Goal: Transaction & Acquisition: Purchase product/service

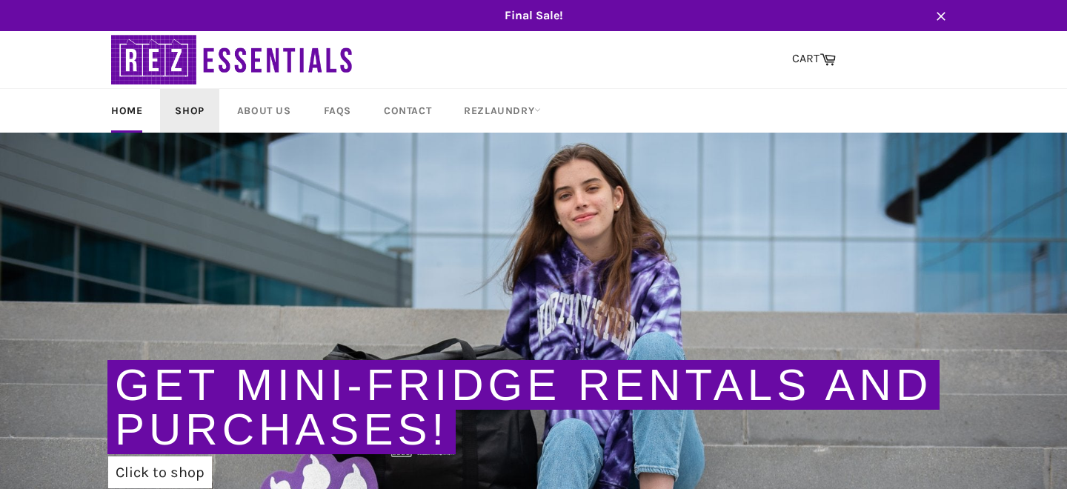
click at [191, 112] on link "Shop" at bounding box center [189, 111] width 59 height 44
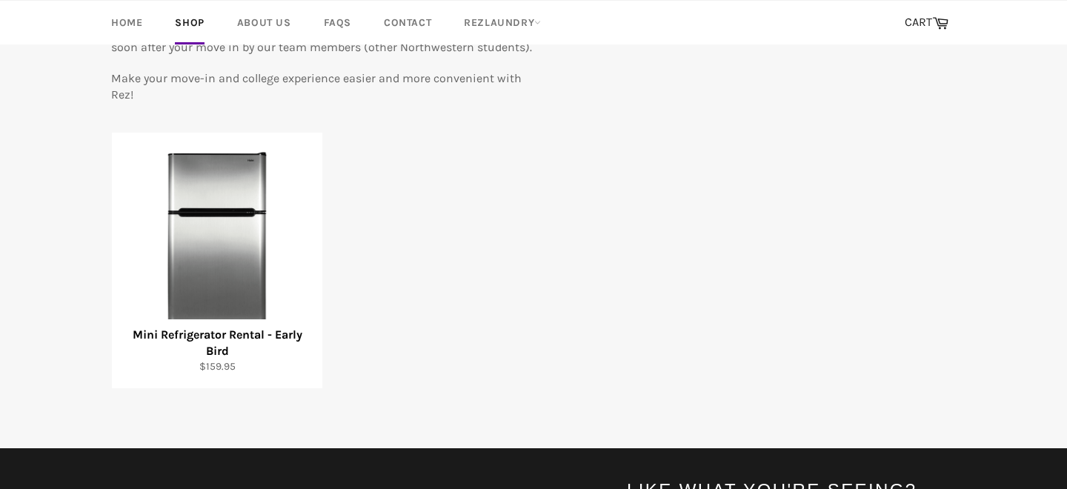
scroll to position [225, 0]
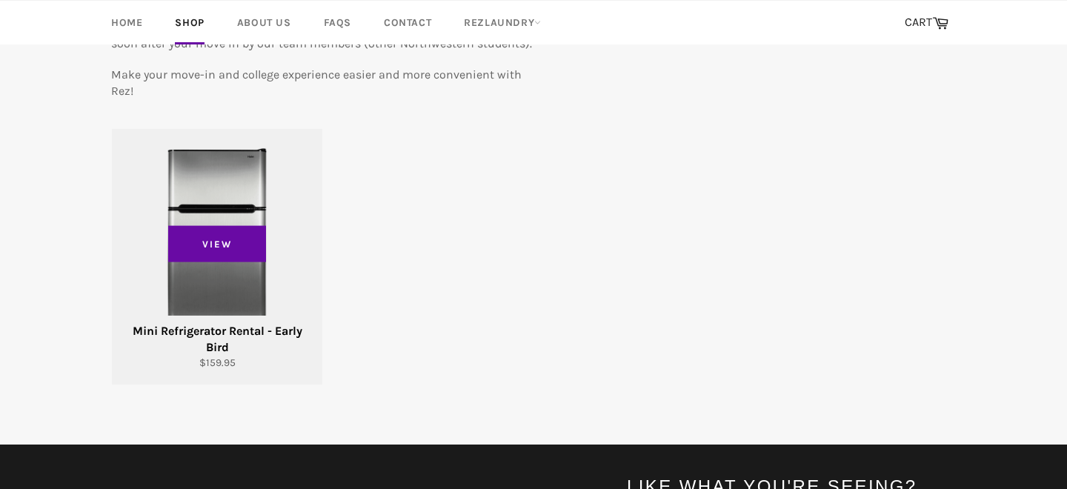
click at [242, 265] on div "View" at bounding box center [217, 257] width 211 height 256
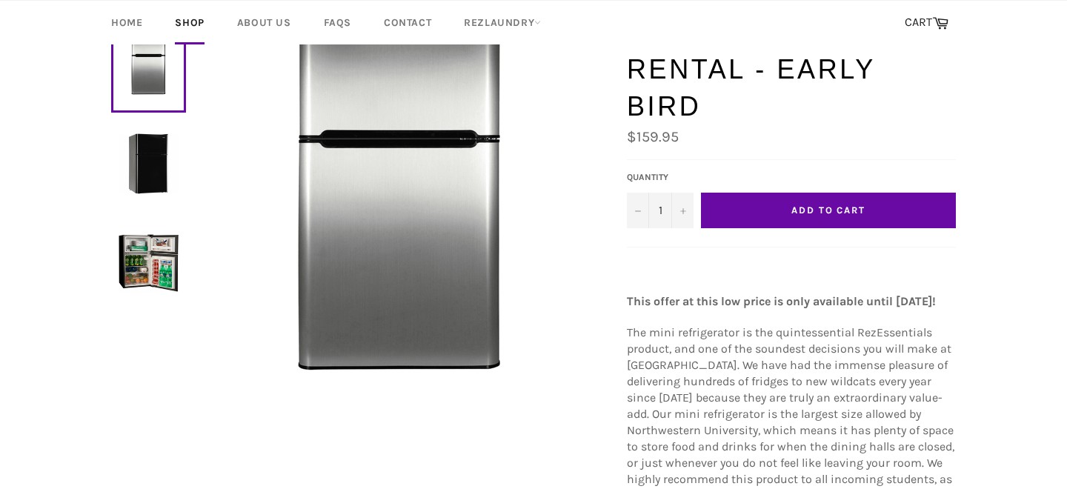
click at [769, 193] on button "Add to Cart" at bounding box center [828, 211] width 255 height 36
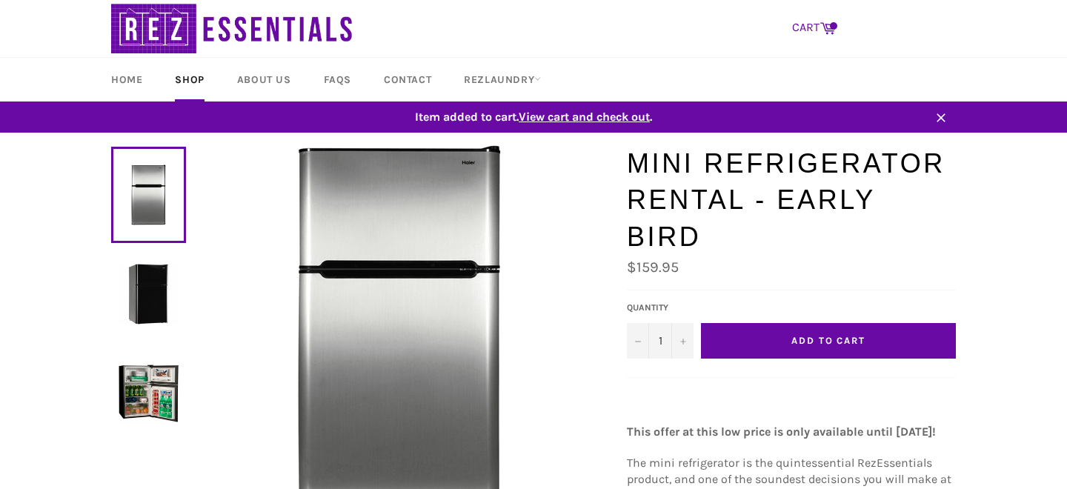
click at [809, 26] on link "CART Cart" at bounding box center [814, 28] width 59 height 31
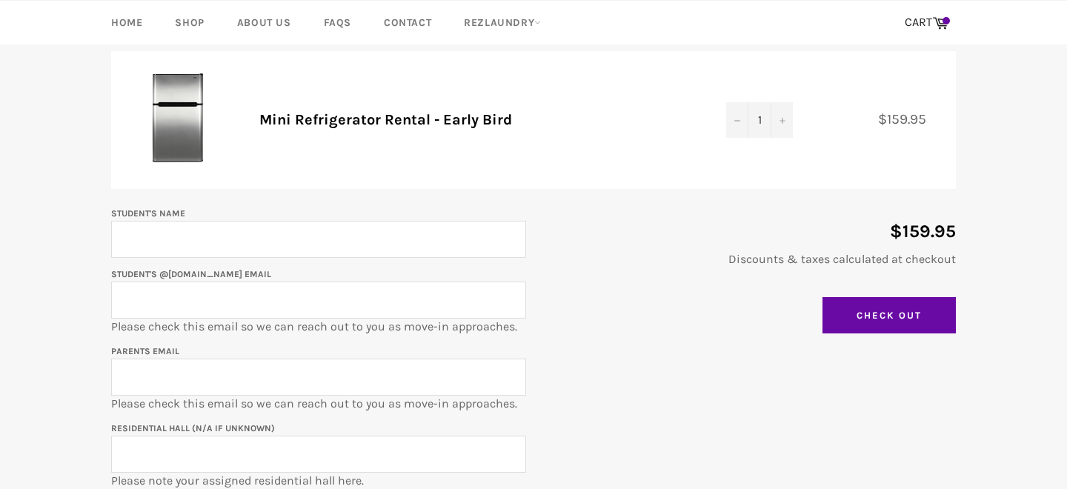
scroll to position [182, 0]
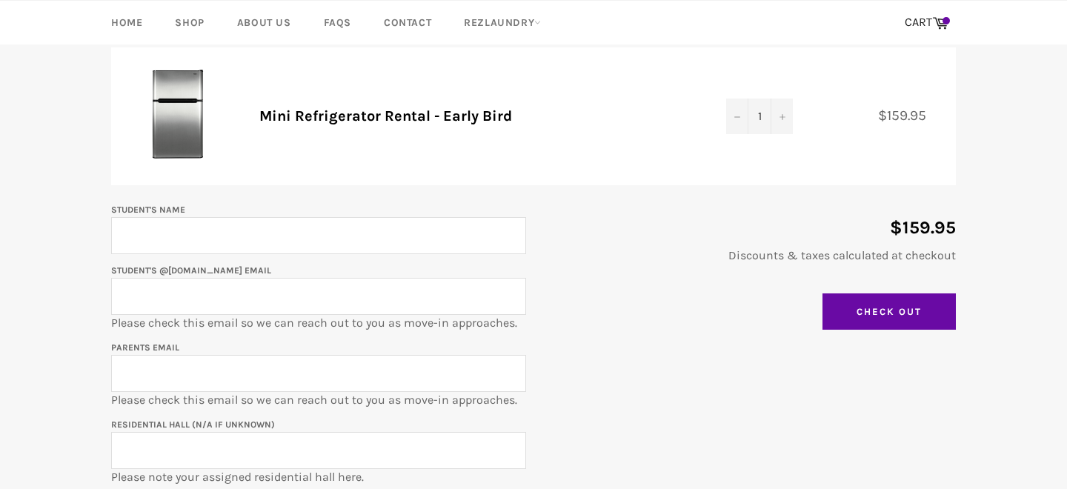
click at [494, 238] on input "Student's Name" at bounding box center [318, 235] width 415 height 37
type input "Connor Tang"
type input "ctang1@hwemail.com"
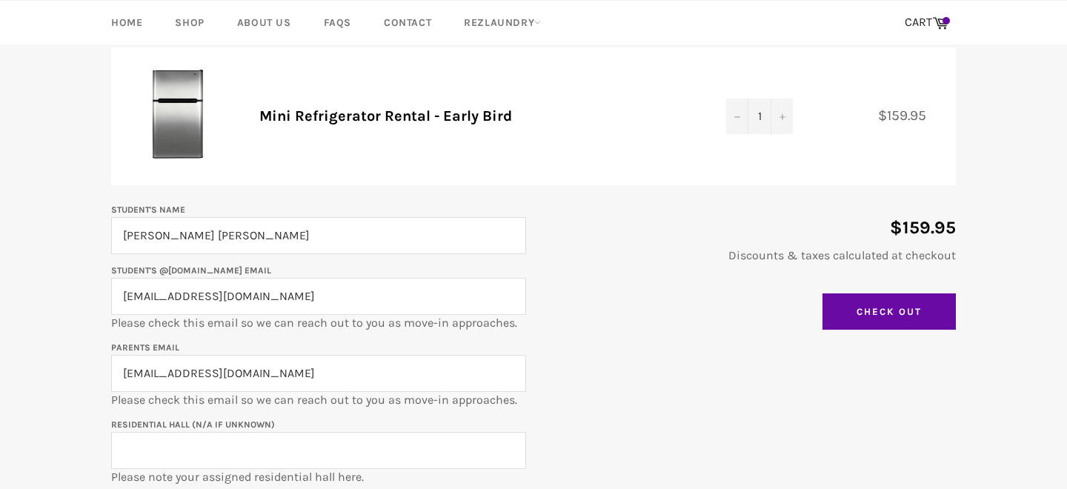
click at [317, 297] on input "ctang1@hwemail.com" at bounding box center [318, 296] width 415 height 37
type input "ctang1"
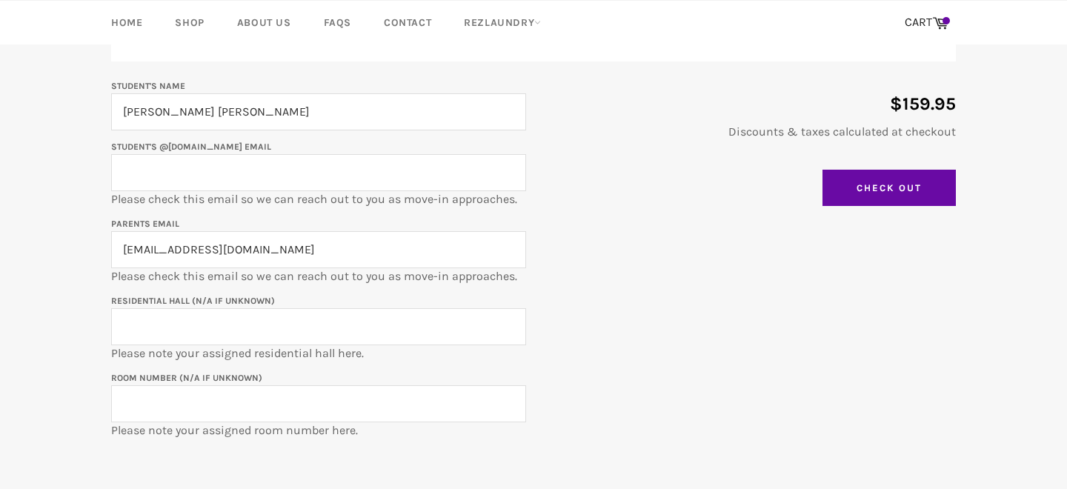
scroll to position [302, 0]
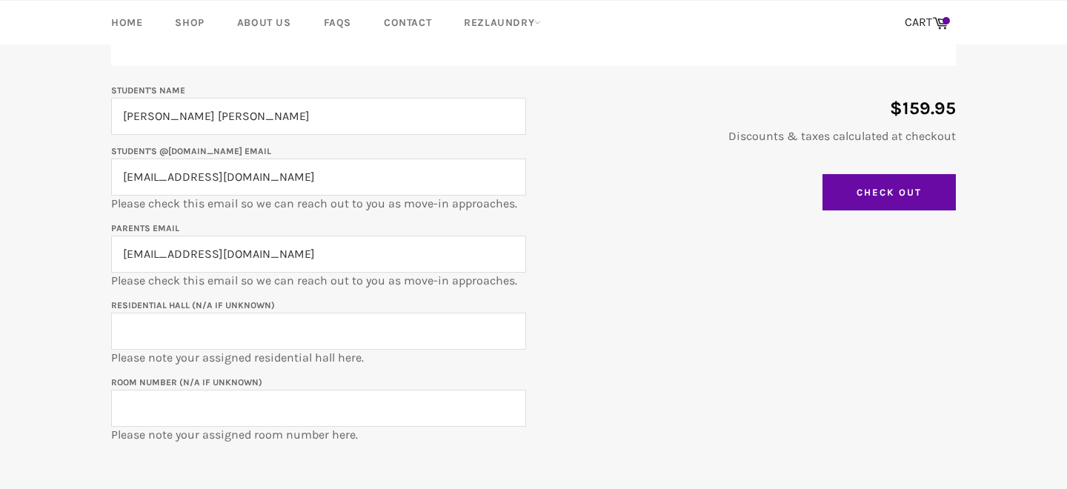
type input "[EMAIL_ADDRESS][DOMAIN_NAME]"
click at [434, 259] on input "ctang1@hwemail.com" at bounding box center [318, 254] width 415 height 37
type input "ctang1@hwemail"
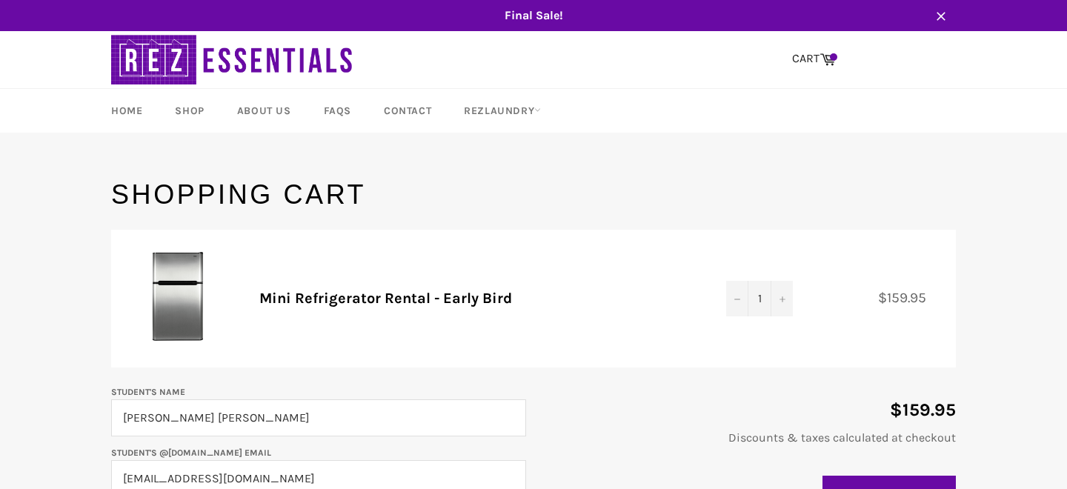
click at [410, 221] on div "Shopping Cart Product Quantity Total Mini Refrigerator Rental - Early Bird Quan…" at bounding box center [533, 460] width 875 height 569
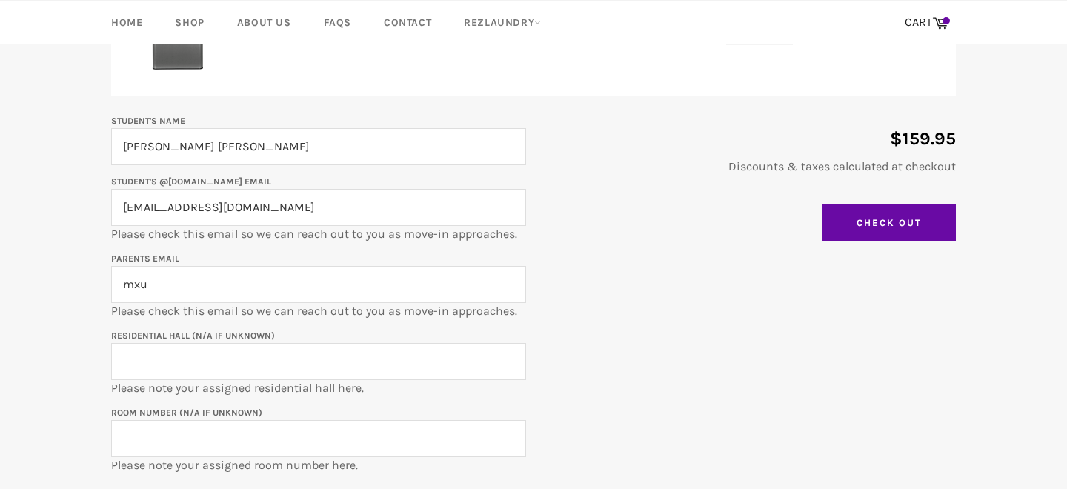
scroll to position [297, 0]
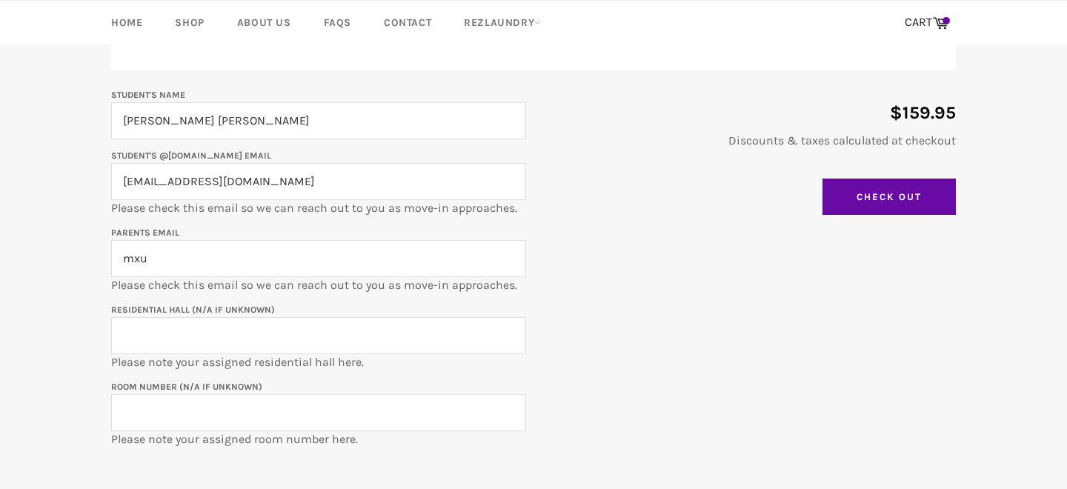
click at [353, 248] on input "mxu" at bounding box center [318, 258] width 415 height 37
click at [350, 250] on input "mxu" at bounding box center [318, 258] width 415 height 37
type input "mxu36@hotmail.com"
click at [327, 337] on input "Residential Hall (N/A if unknown)" at bounding box center [318, 335] width 415 height 37
type input "Elder"
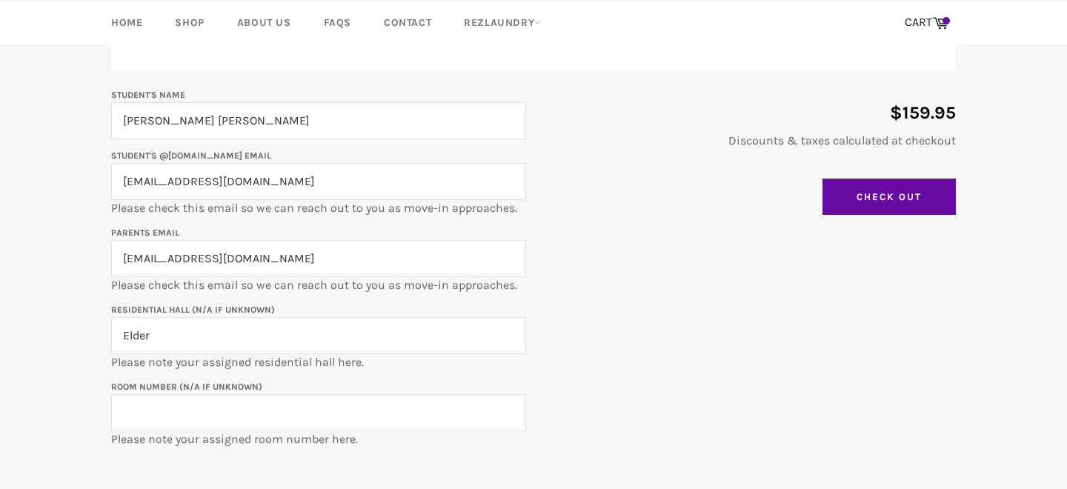
click at [304, 395] on input "Room Number (N/A if unknown)" at bounding box center [318, 412] width 415 height 37
type input "2"
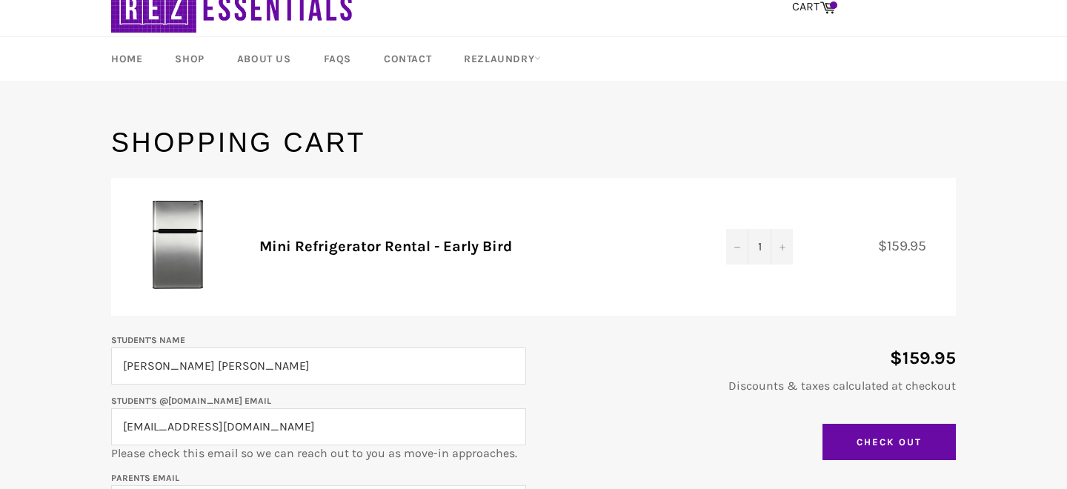
scroll to position [64, 0]
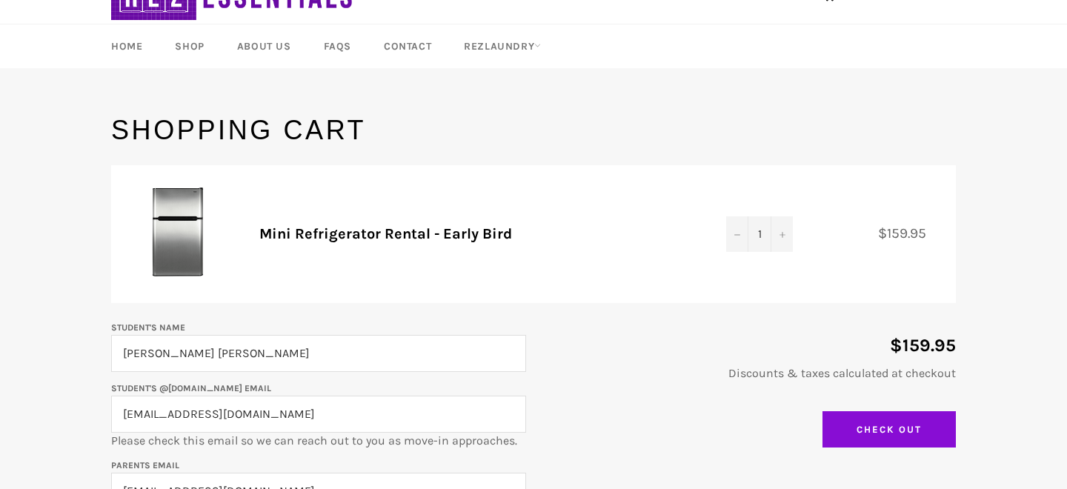
type input "327"
click at [923, 430] on input "Check Out" at bounding box center [889, 429] width 133 height 37
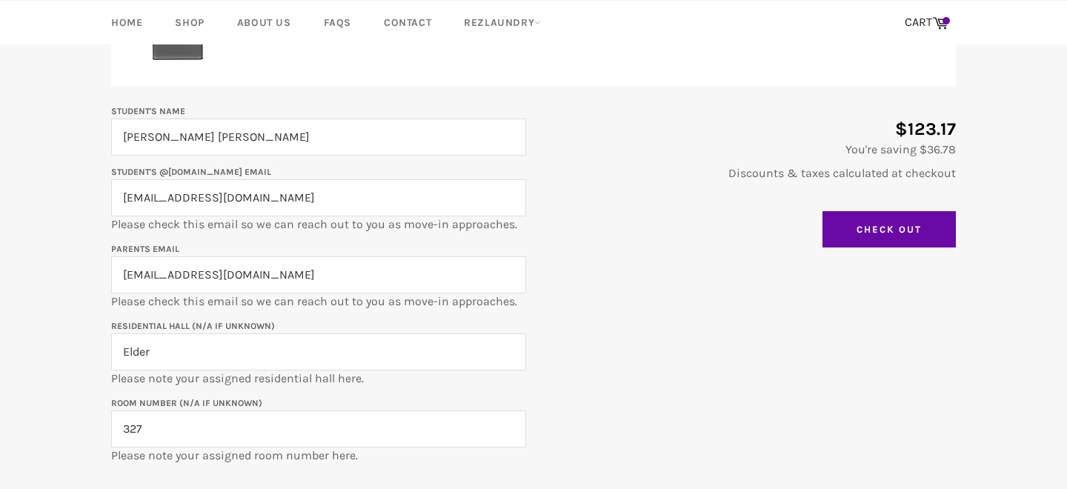
scroll to position [258, 0]
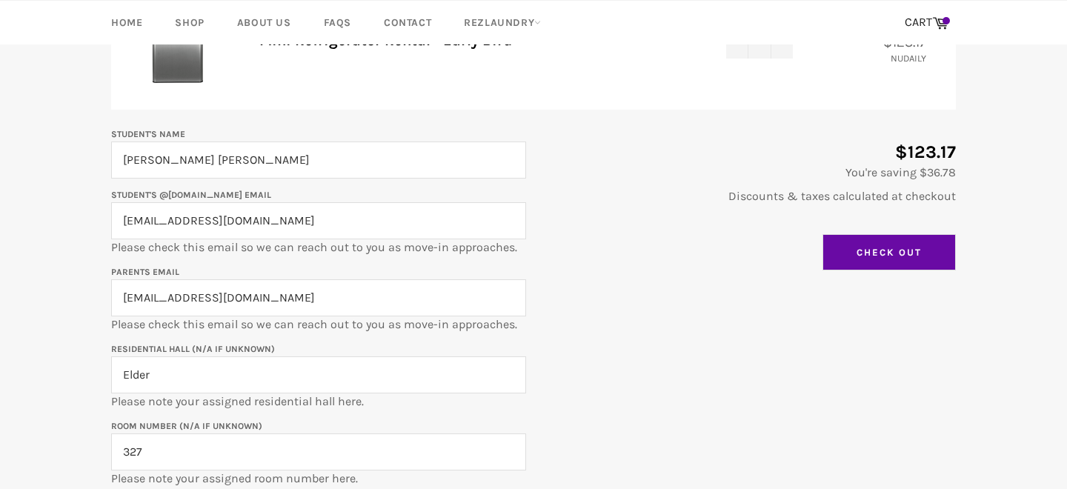
click at [874, 257] on input "Check Out" at bounding box center [889, 252] width 133 height 37
